Goal: Navigation & Orientation: Find specific page/section

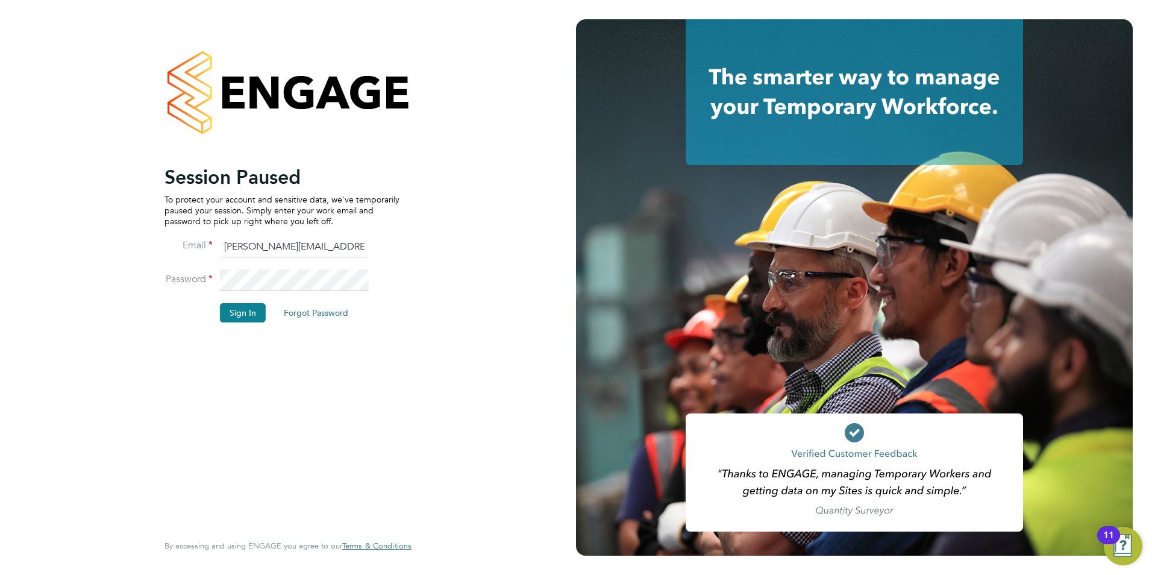
click at [231, 300] on li "Password" at bounding box center [281, 286] width 235 height 34
click at [235, 310] on button "Sign In" at bounding box center [243, 312] width 46 height 19
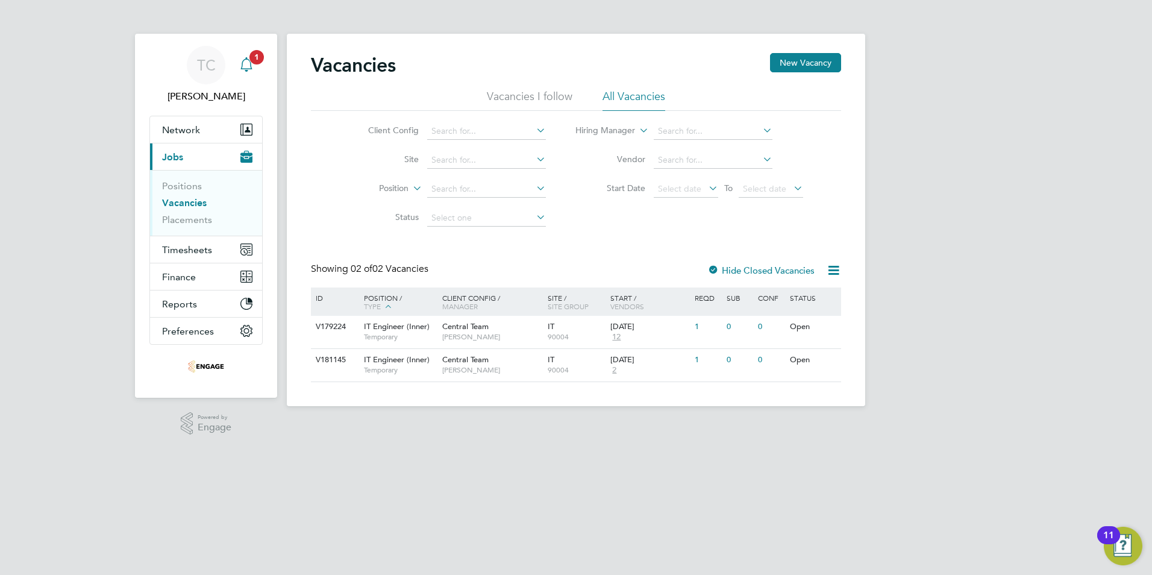
click at [252, 75] on div "Main navigation" at bounding box center [246, 65] width 24 height 24
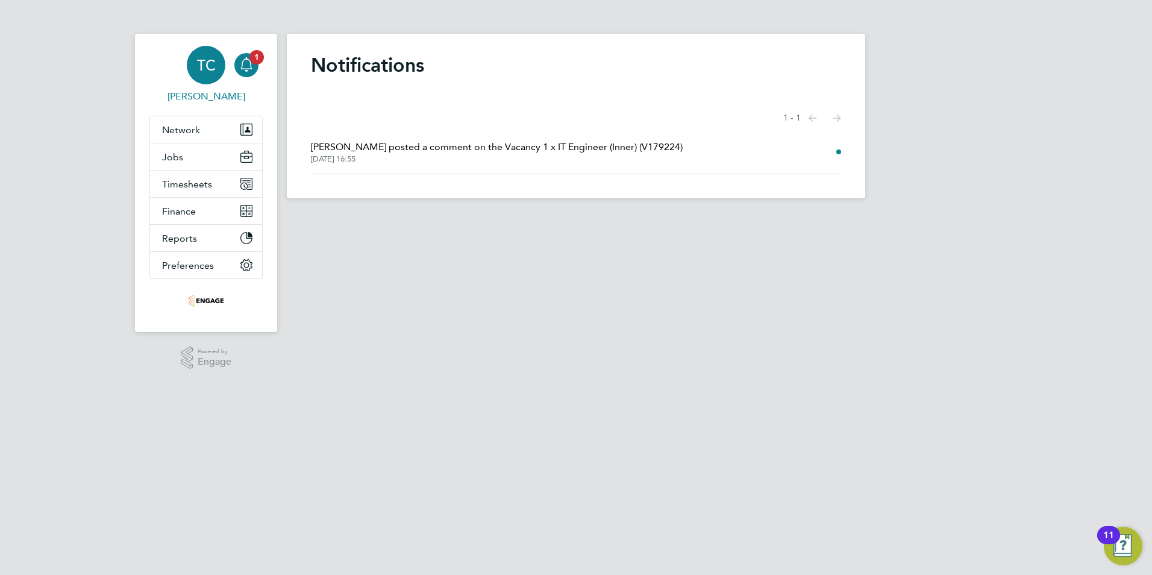
click at [208, 71] on span "TC" at bounding box center [206, 65] width 19 height 16
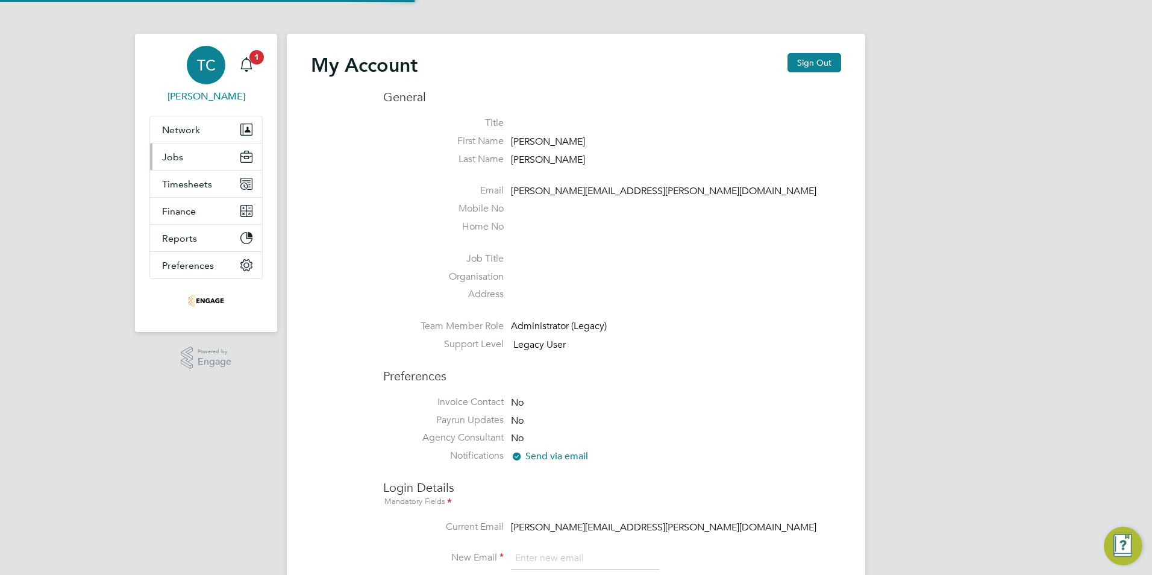
type input "[PERSON_NAME][EMAIL_ADDRESS][PERSON_NAME][DOMAIN_NAME]"
click at [174, 156] on span "Jobs" at bounding box center [172, 156] width 21 height 11
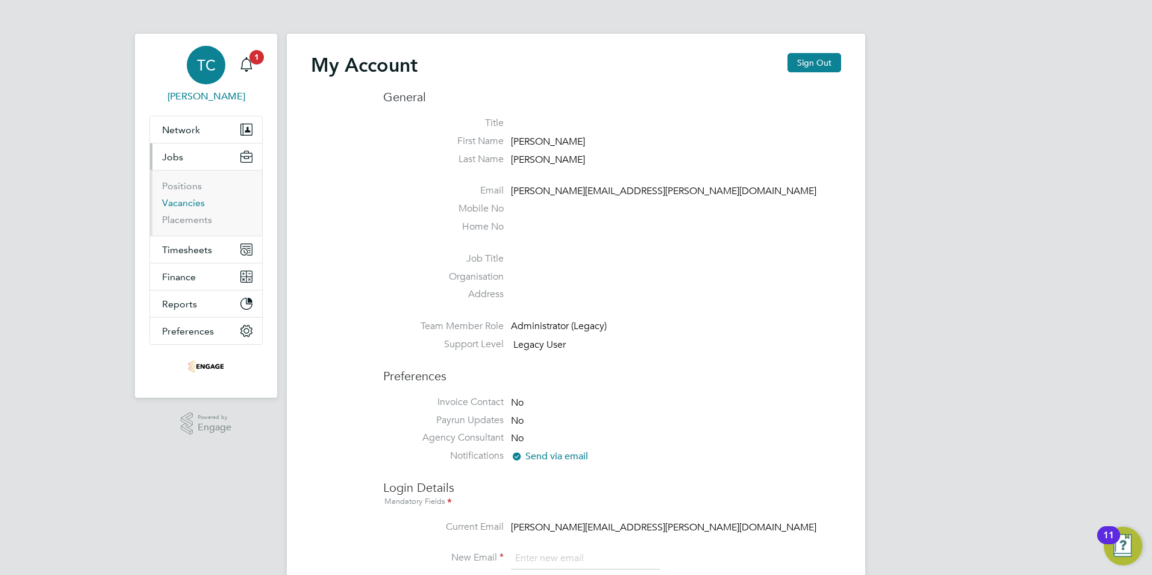
click at [178, 202] on link "Vacancies" at bounding box center [183, 202] width 43 height 11
